Goal: Task Accomplishment & Management: Manage account settings

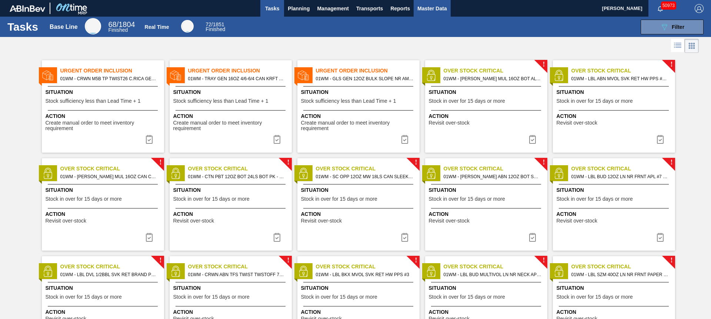
click at [439, 13] on button "Master Data" at bounding box center [431, 8] width 37 height 17
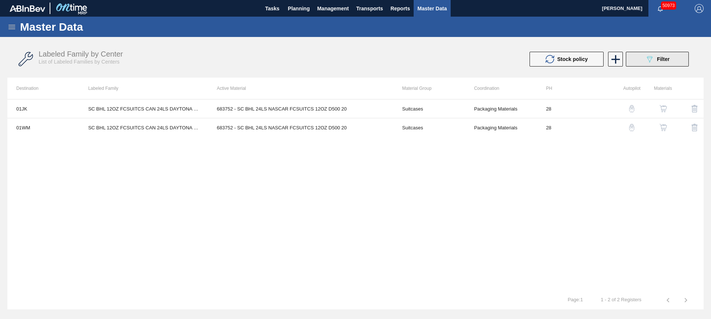
click at [660, 65] on button "089F7B8B-B2A5-4AFE-B5C0-19BA573D28AC Filter" at bounding box center [657, 59] width 63 height 15
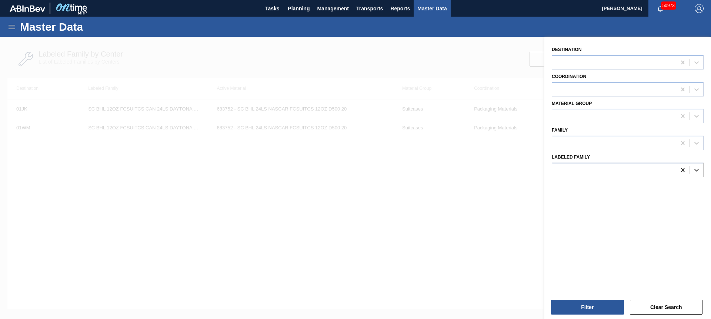
click at [686, 172] on div at bounding box center [682, 170] width 13 height 13
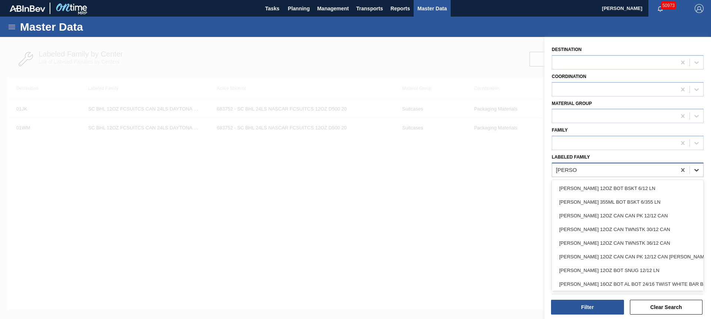
type Family "[PERSON_NAME]"
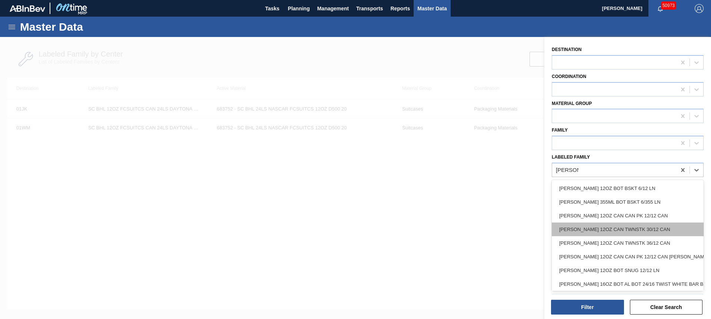
click at [674, 232] on div "[PERSON_NAME] 12OZ CAN TWNSTK 30/12 CAN" at bounding box center [628, 230] width 152 height 14
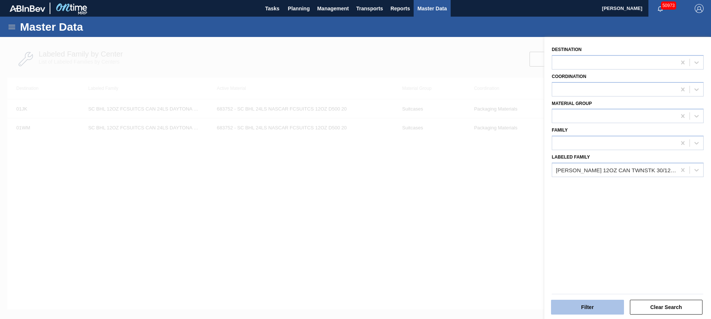
click at [597, 306] on button "Filter" at bounding box center [587, 307] width 73 height 15
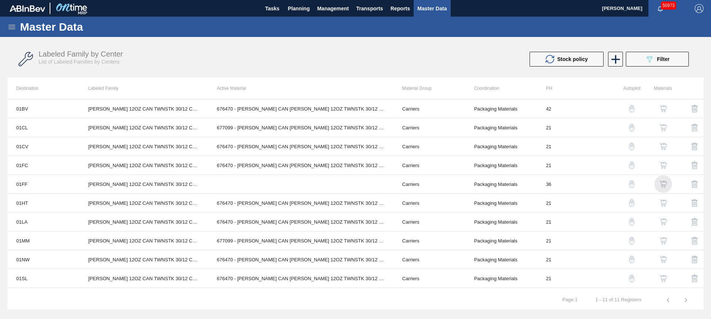
click at [665, 186] on img "button" at bounding box center [662, 184] width 7 height 7
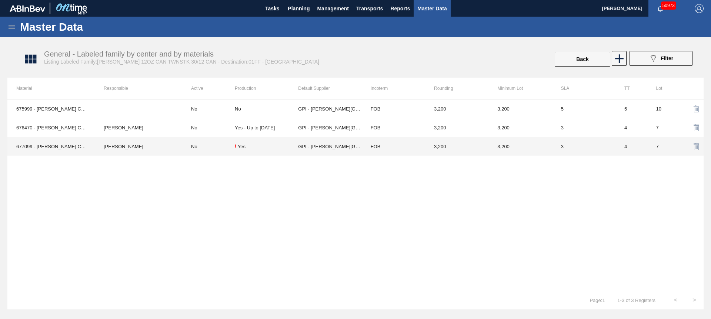
click at [171, 148] on td "[PERSON_NAME]" at bounding box center [138, 146] width 87 height 19
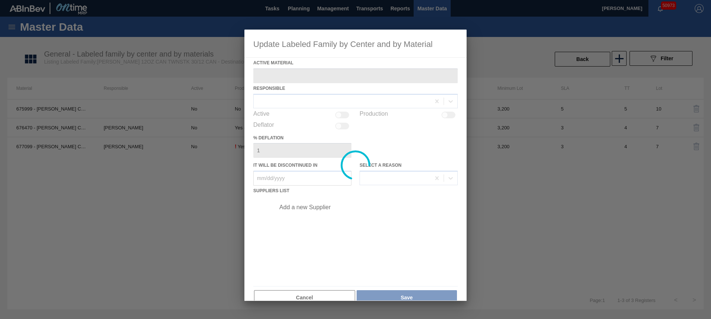
type Material "677099 - [PERSON_NAME] CAN [PERSON_NAME] 12OZ TWNSTK 30/12 CAN 0724"
checkbox input "true"
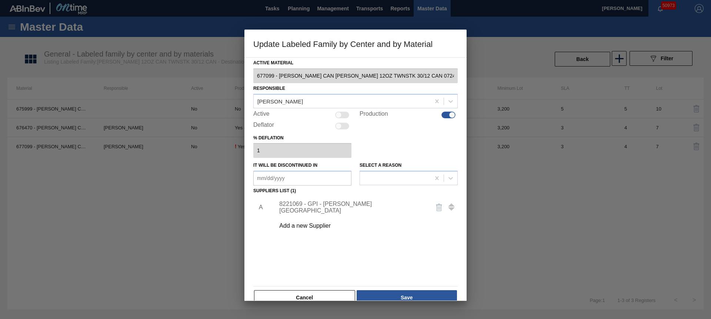
drag, startPoint x: 332, startPoint y: 118, endPoint x: 337, endPoint y: 117, distance: 5.6
click at [332, 118] on div "Active" at bounding box center [302, 115] width 98 height 9
click at [337, 117] on div at bounding box center [338, 115] width 6 height 6
checkbox input "true"
click at [415, 295] on button "Save" at bounding box center [406, 298] width 100 height 15
